Goal: Task Accomplishment & Management: Manage account settings

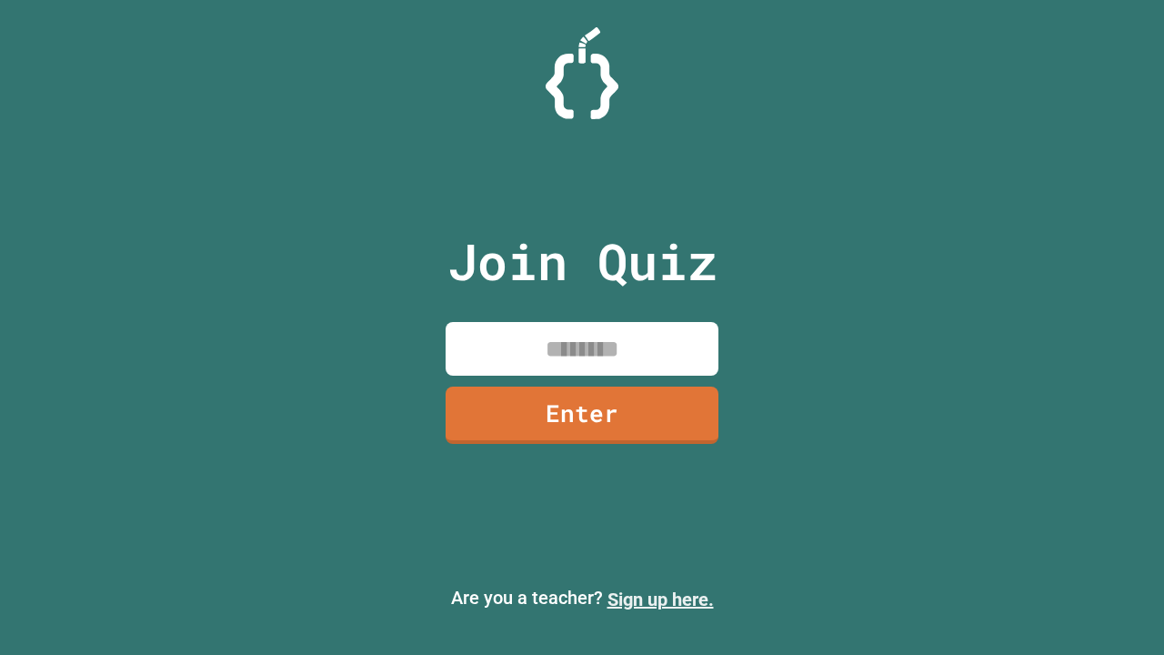
click at [660, 599] on link "Sign up here." at bounding box center [661, 600] width 106 height 22
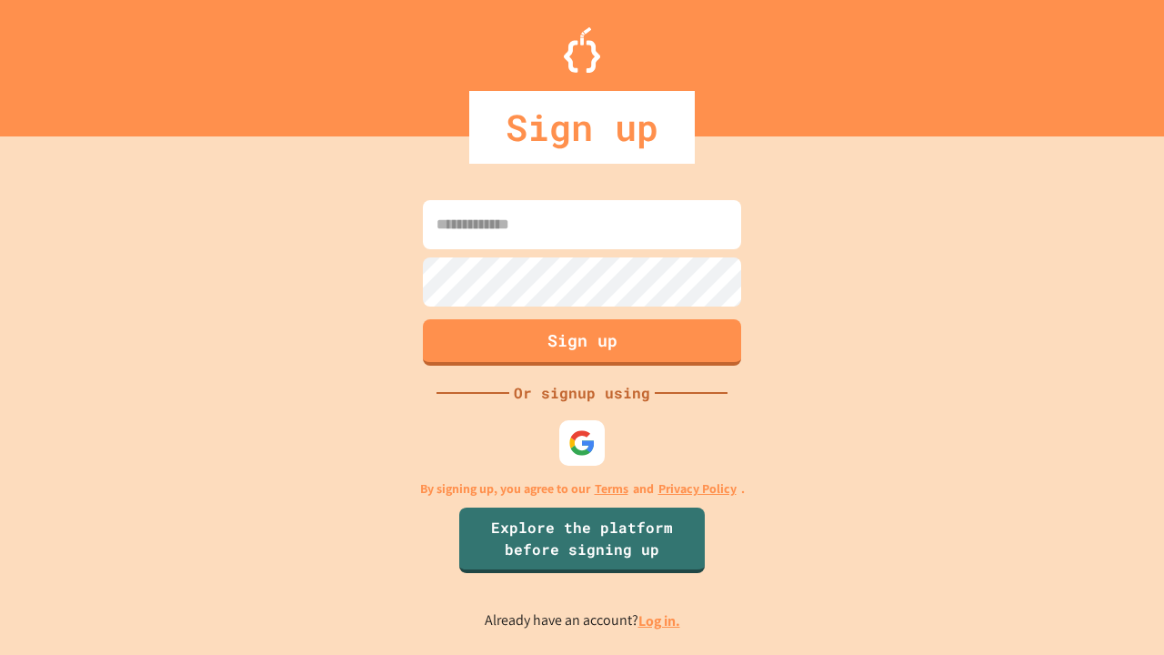
click at [660, 620] on link "Log in." at bounding box center [660, 620] width 42 height 19
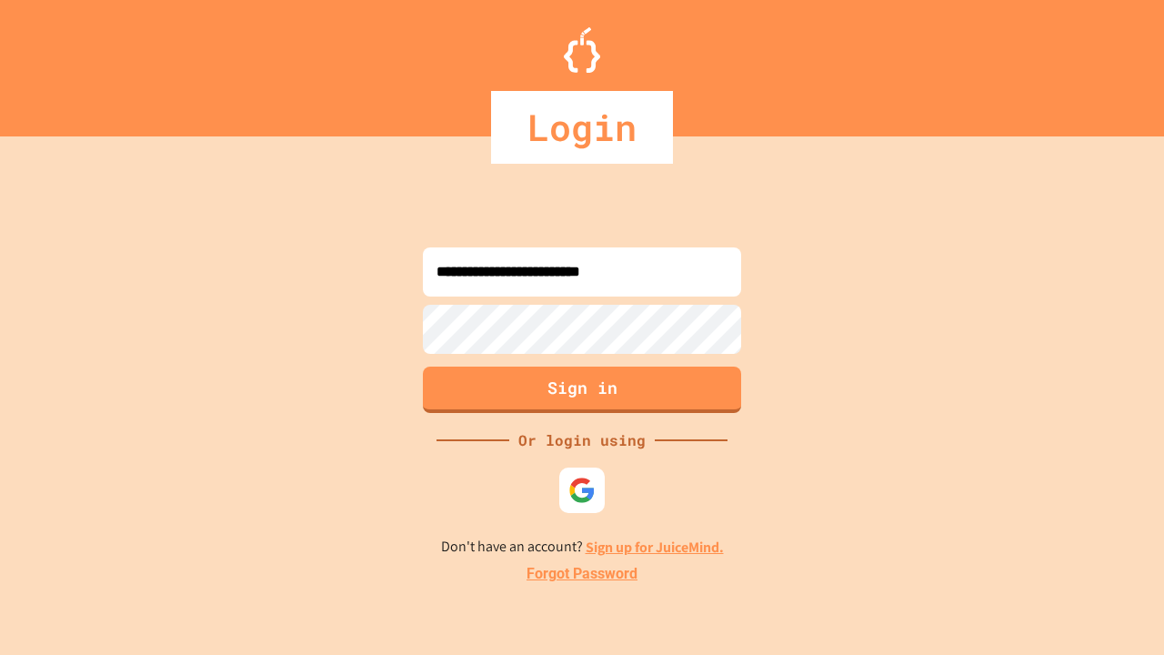
type input "**********"
